Goal: Check status: Check status

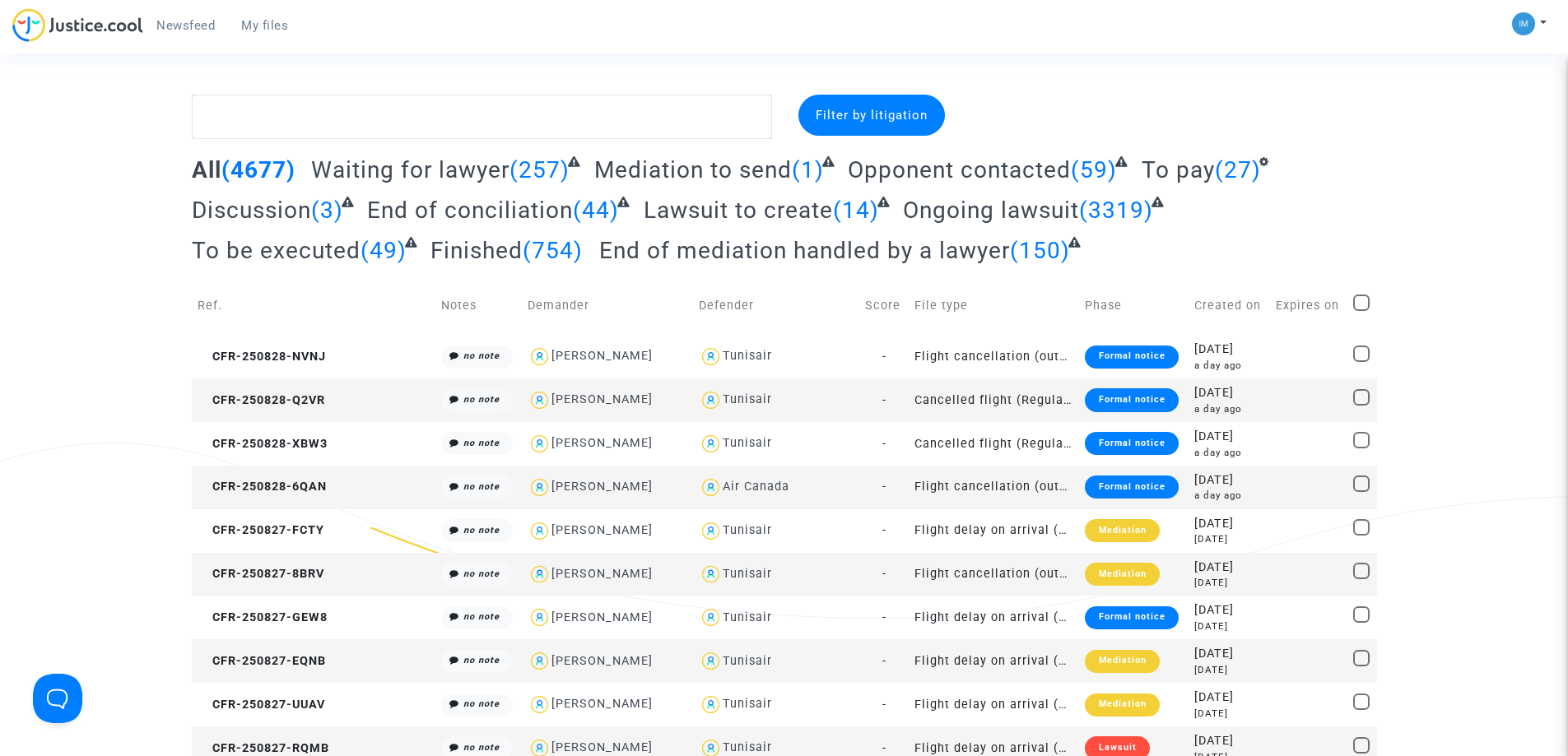
click at [357, 255] on span "To be executed" at bounding box center [276, 250] width 169 height 27
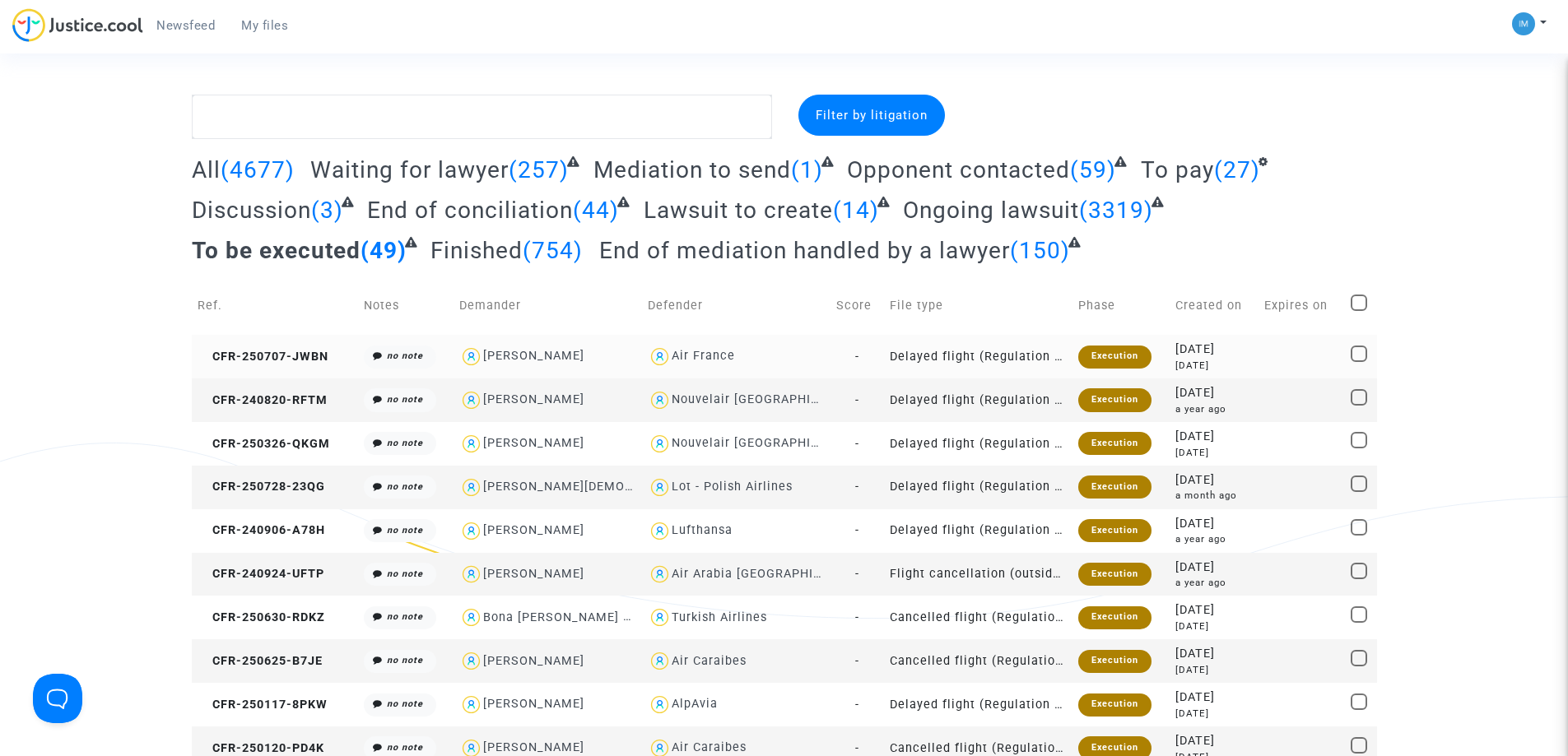
click at [1116, 354] on div "Execution" at bounding box center [1115, 357] width 74 height 23
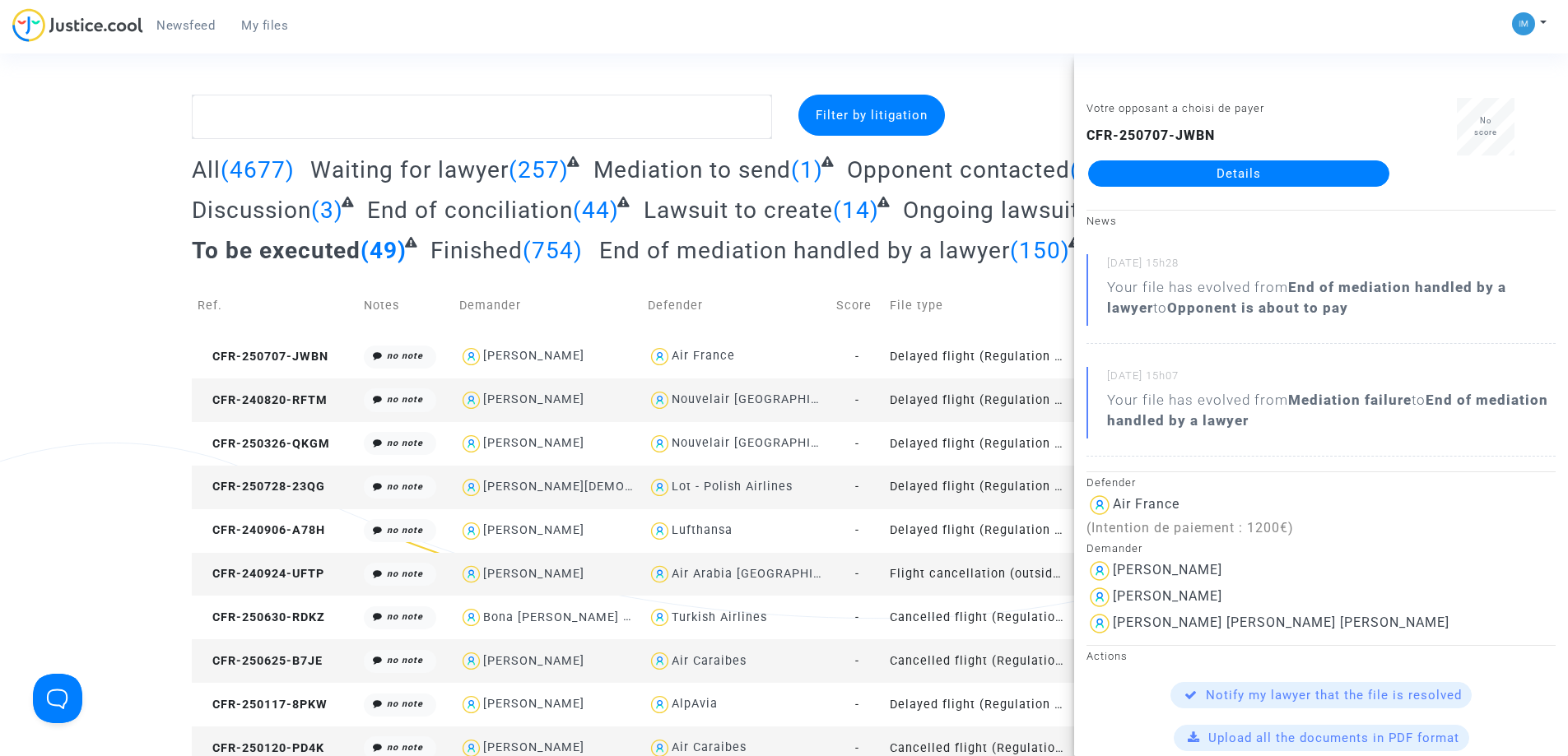
click at [936, 398] on td "Delayed flight (Regulation EC 261/2004)" at bounding box center [979, 400] width 189 height 43
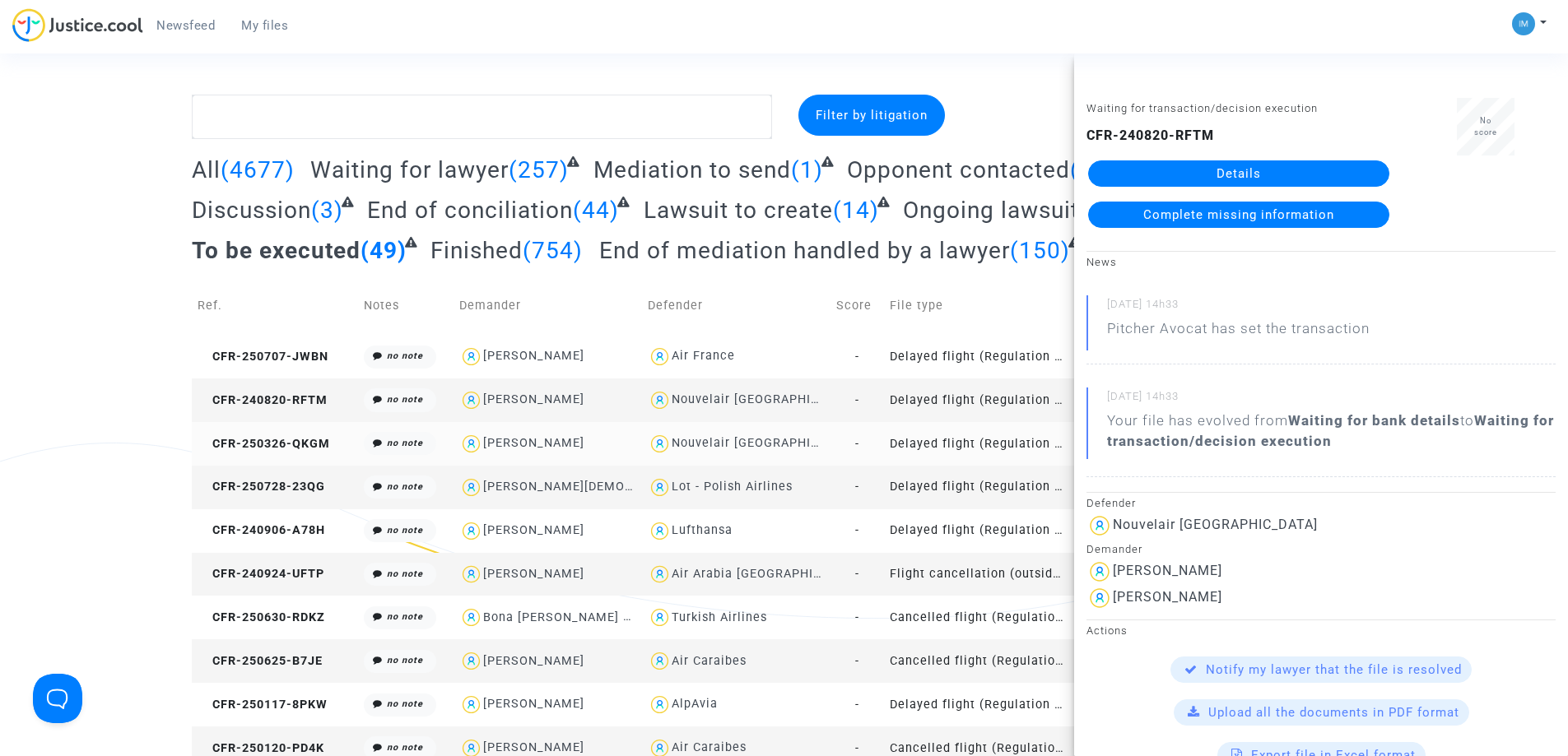
click at [975, 436] on td "Delayed flight (Regulation EC 261/2004)" at bounding box center [979, 444] width 189 height 43
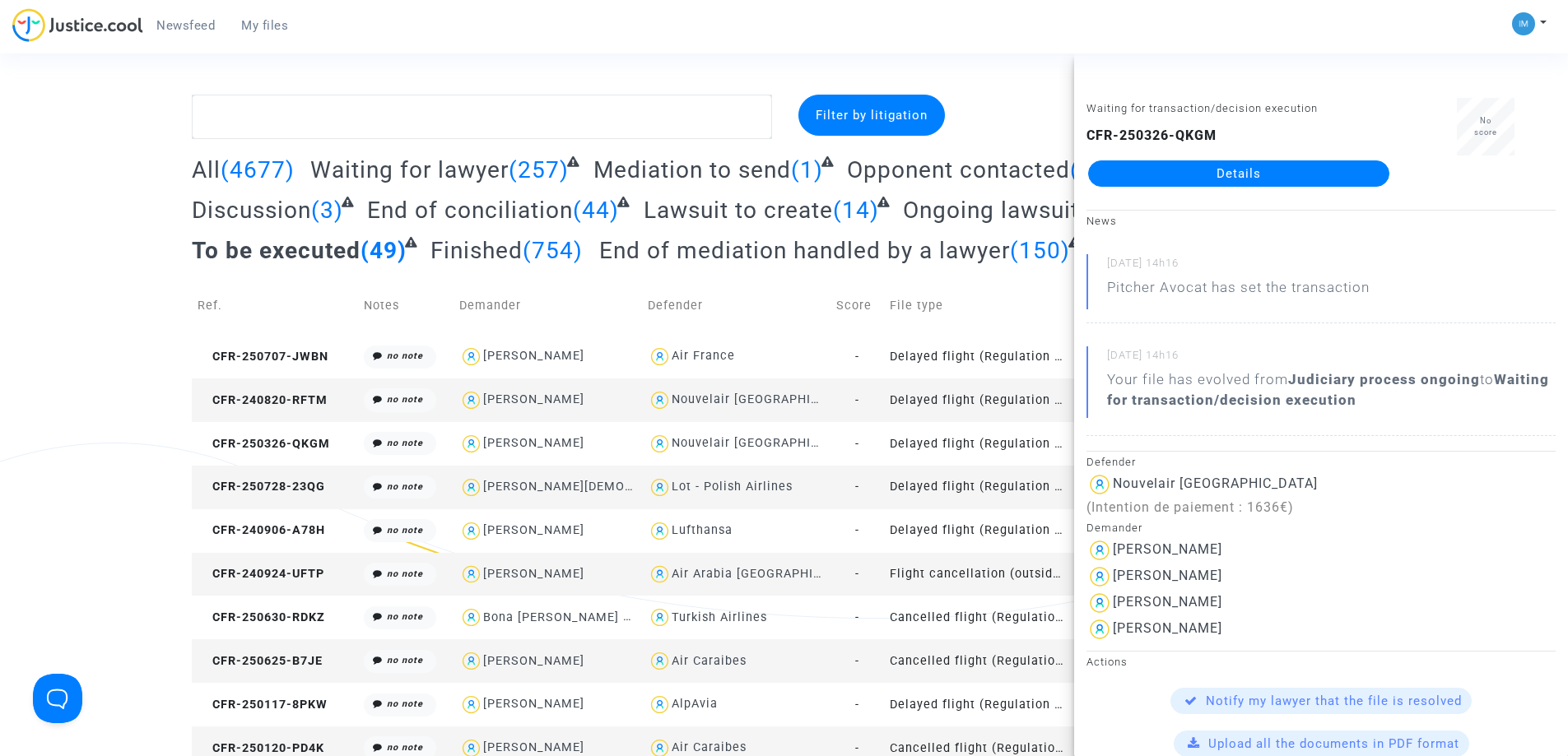
click at [988, 487] on td "Delayed flight (Regulation EC 261/2004)" at bounding box center [979, 488] width 189 height 43
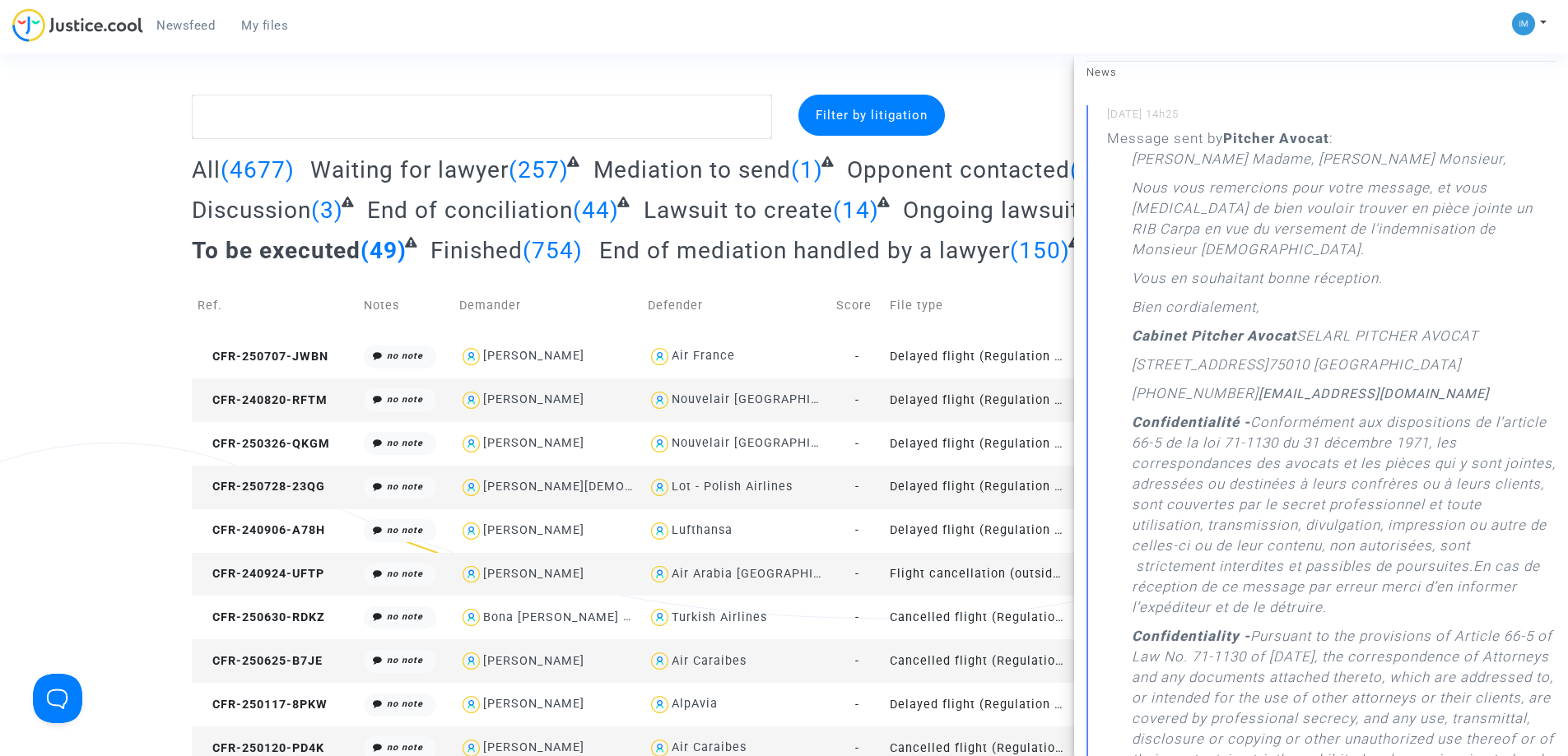
scroll to position [247, 0]
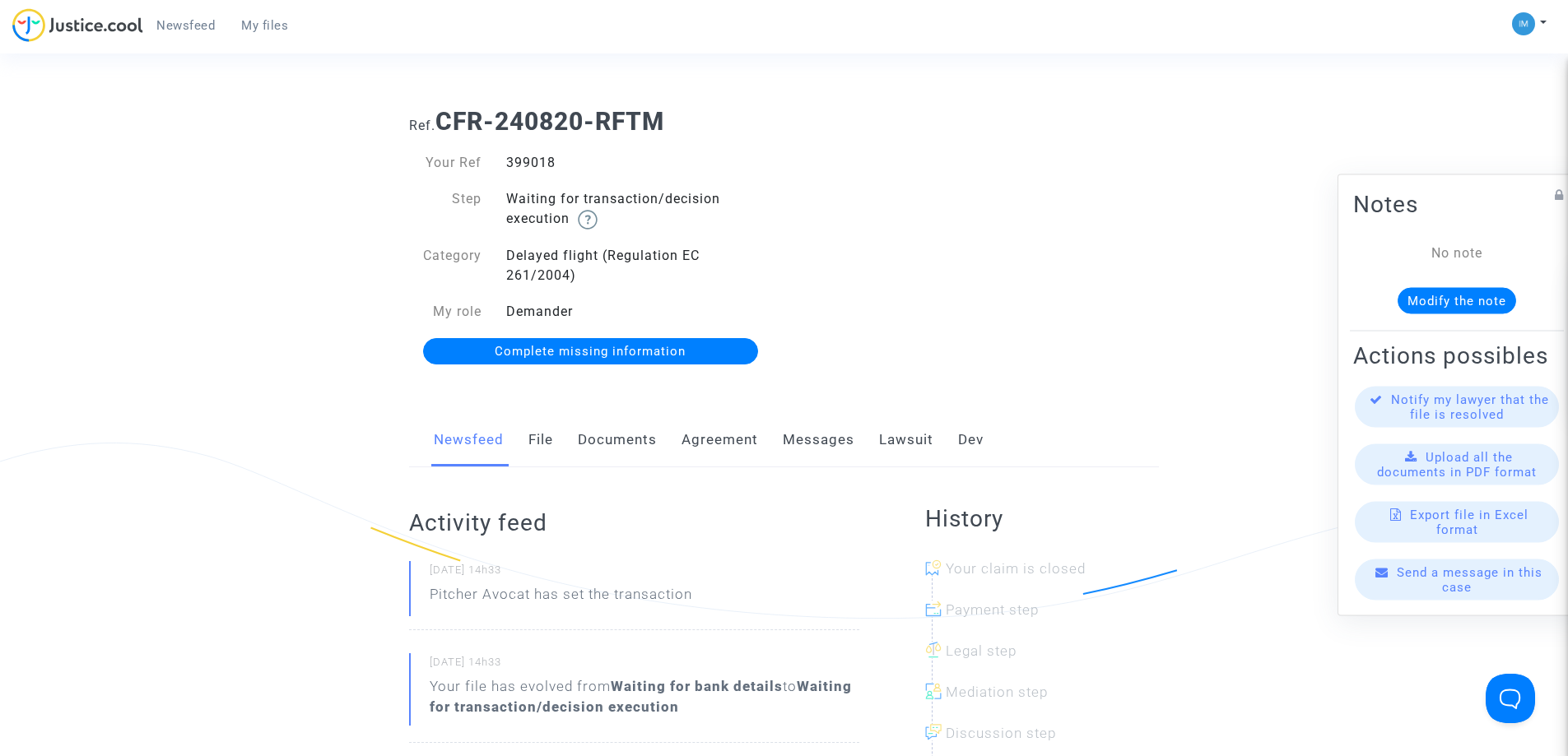
click at [895, 443] on link "Lawsuit" at bounding box center [906, 441] width 55 height 55
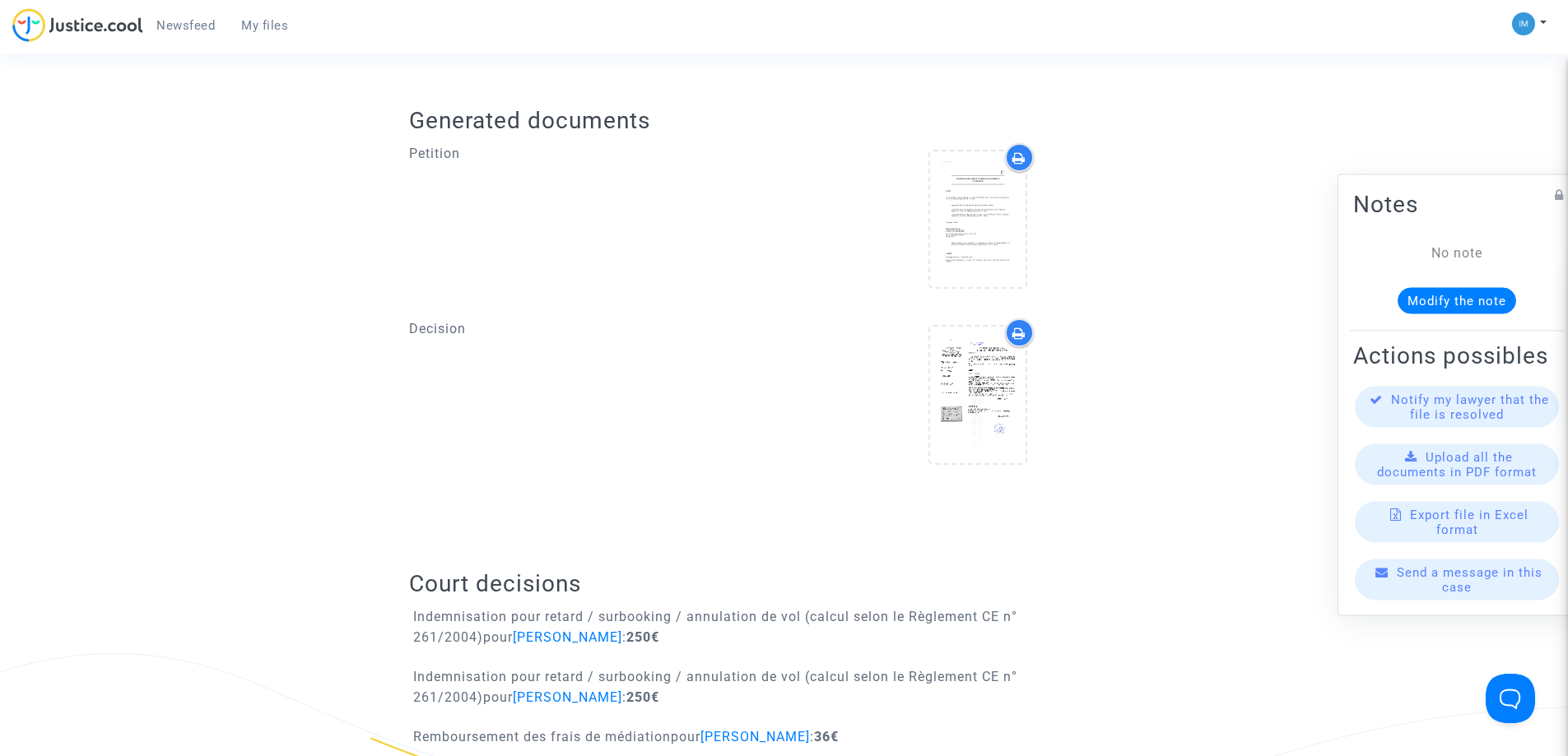
scroll to position [882, 0]
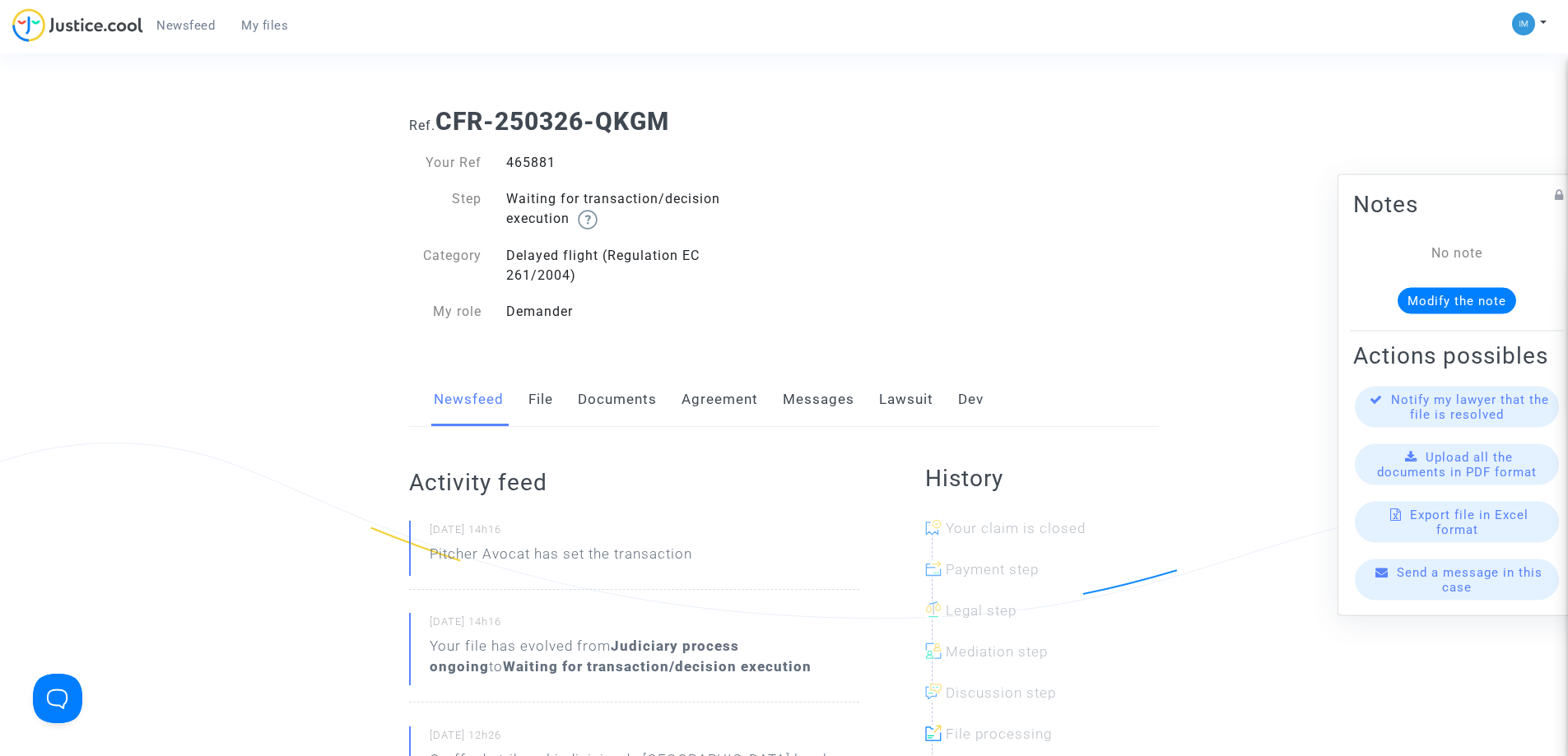
click at [915, 401] on link "Lawsuit" at bounding box center [906, 400] width 55 height 55
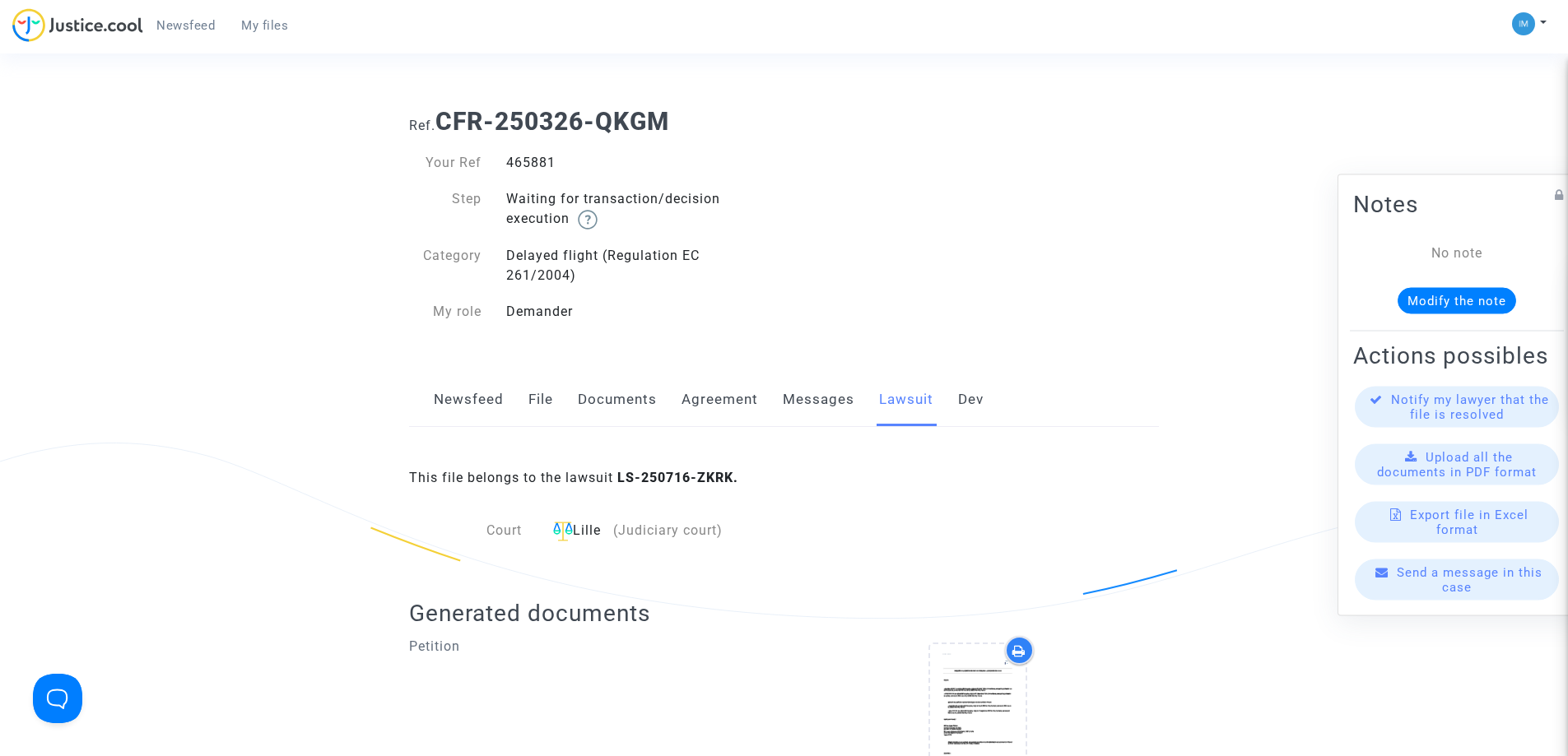
scroll to position [492, 0]
